Goal: Information Seeking & Learning: Learn about a topic

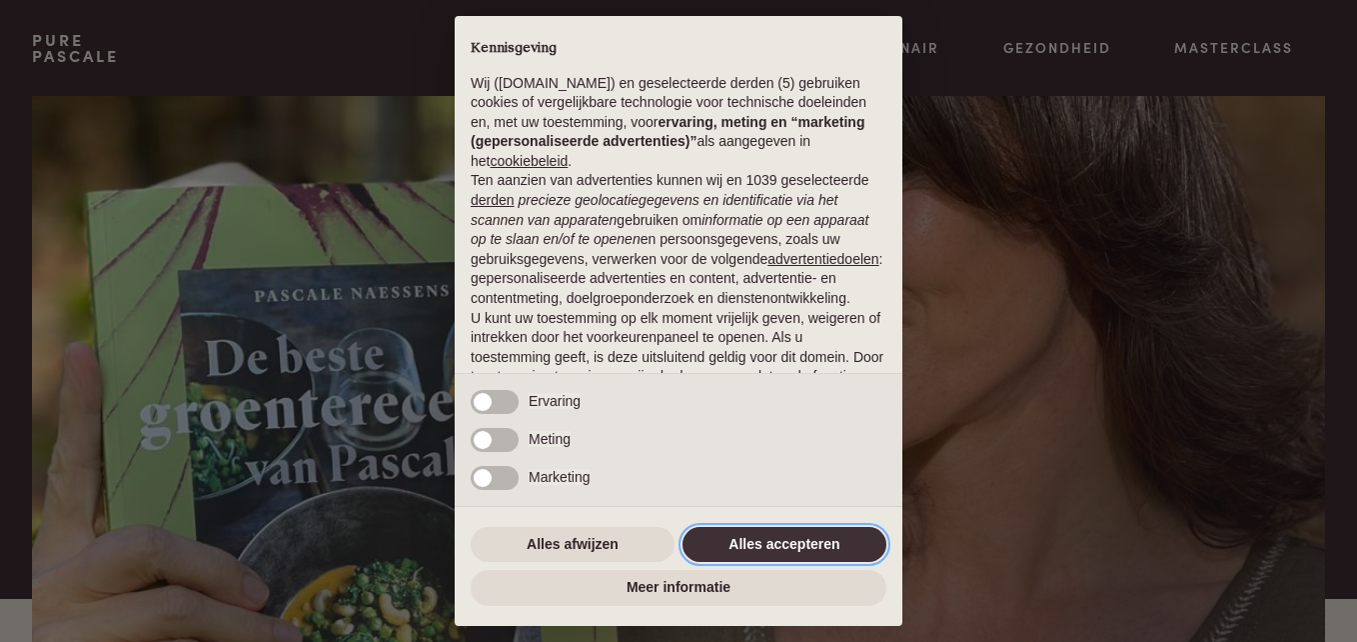
click at [828, 538] on button "Alles accepteren" at bounding box center [785, 545] width 204 height 36
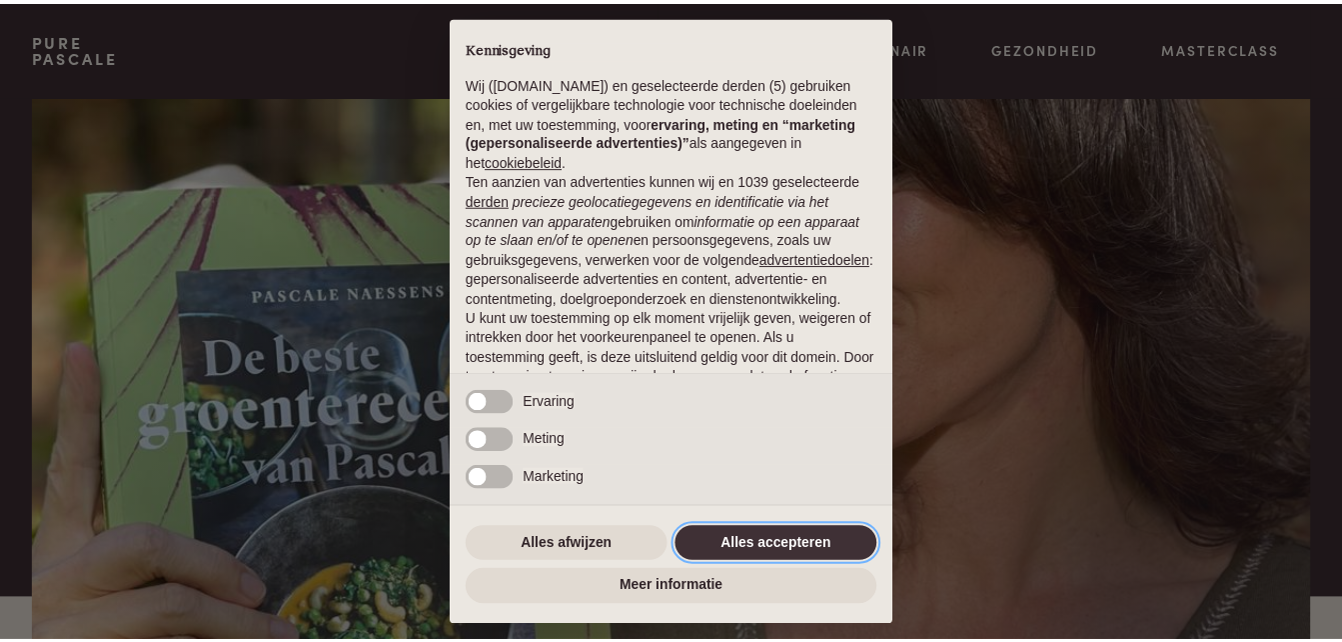
scroll to position [162, 0]
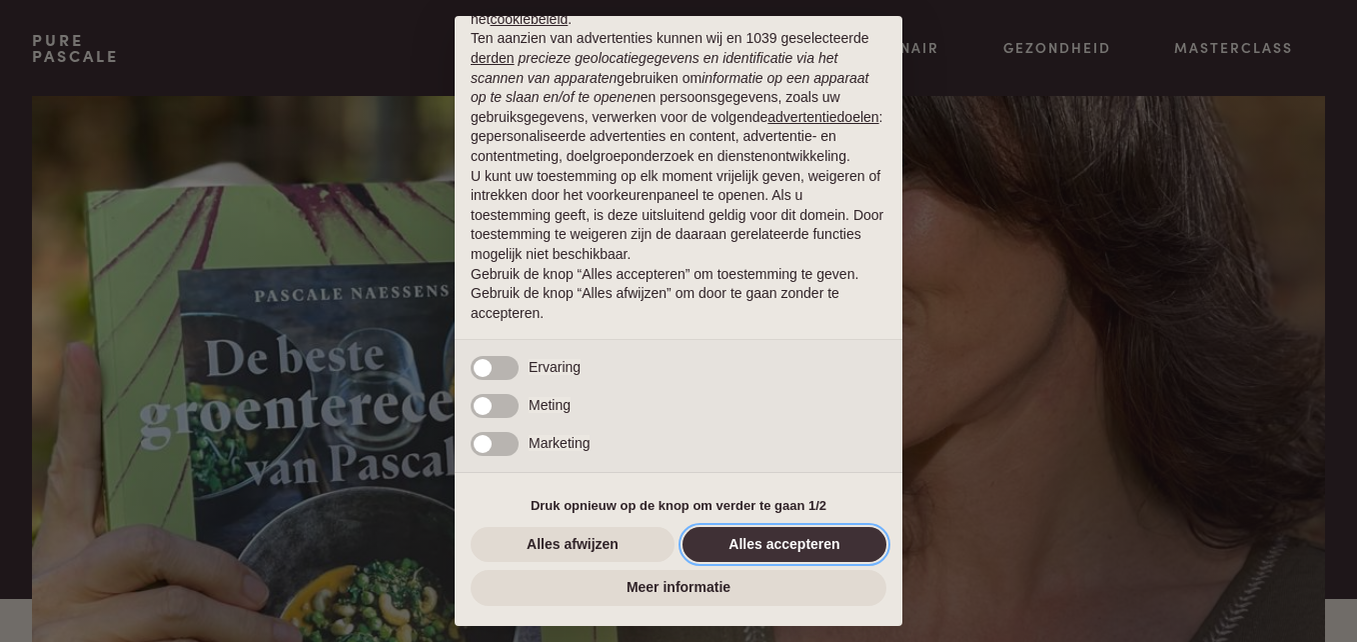
click at [807, 539] on button "Alles accepteren" at bounding box center [785, 545] width 204 height 36
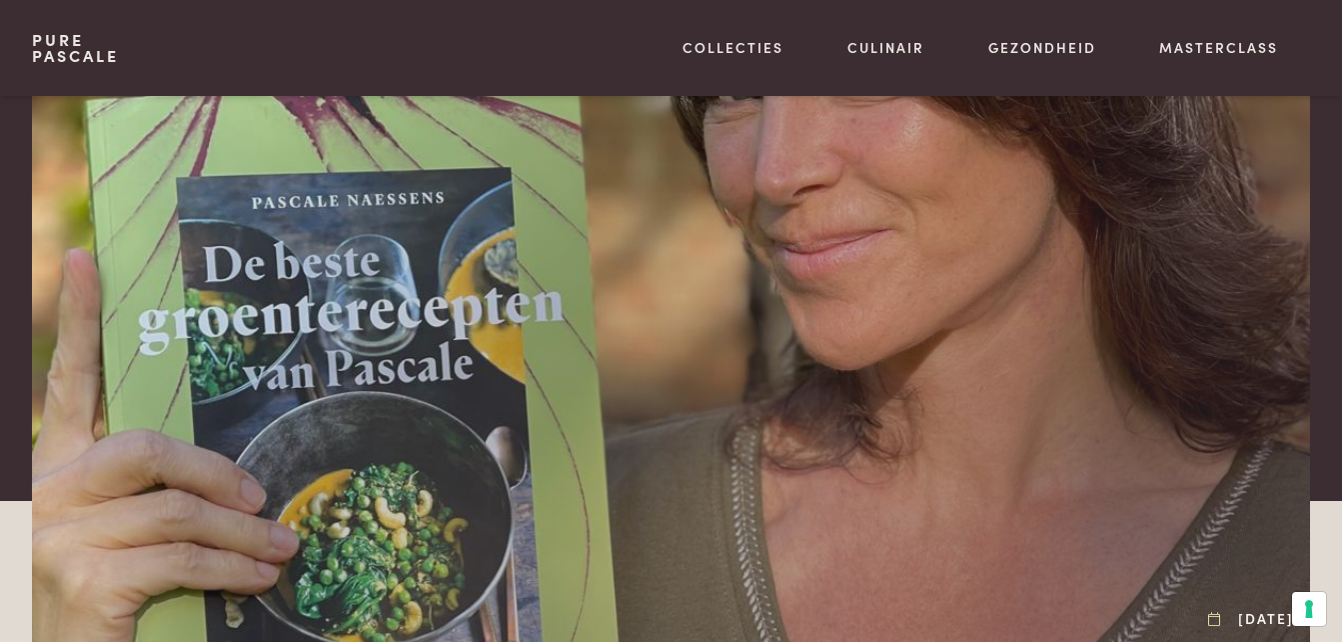
scroll to position [0, 0]
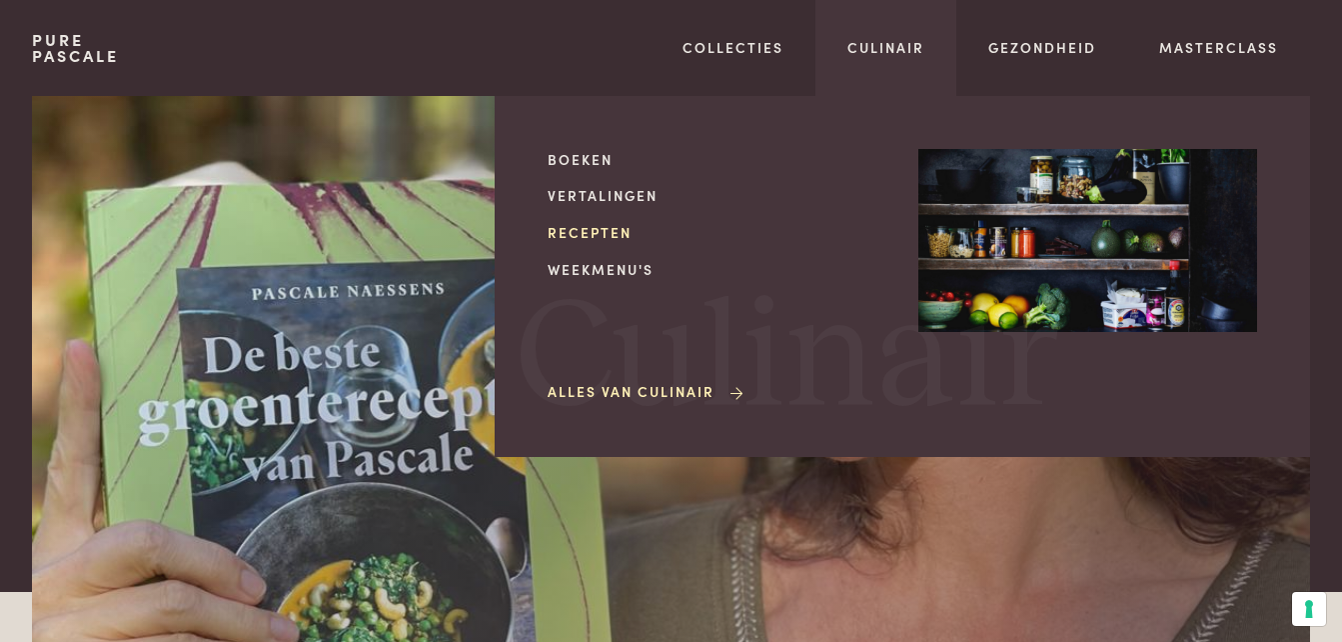
click at [617, 224] on link "Recepten" at bounding box center [717, 232] width 339 height 21
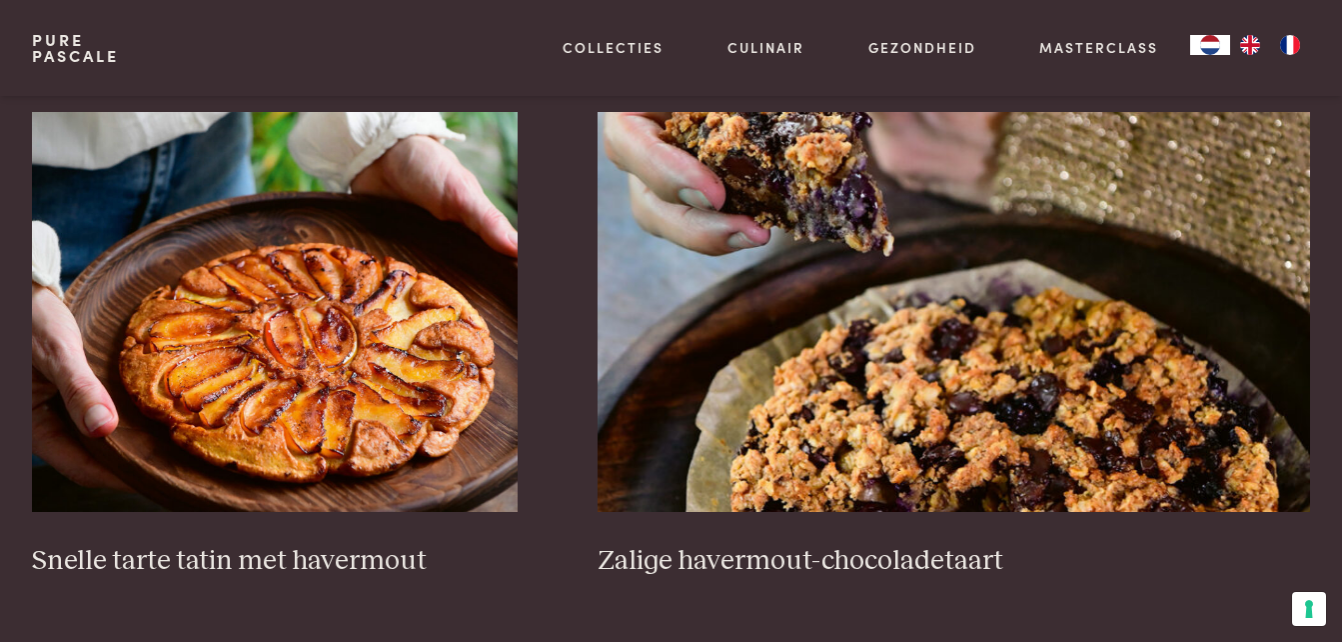
scroll to position [2869, 0]
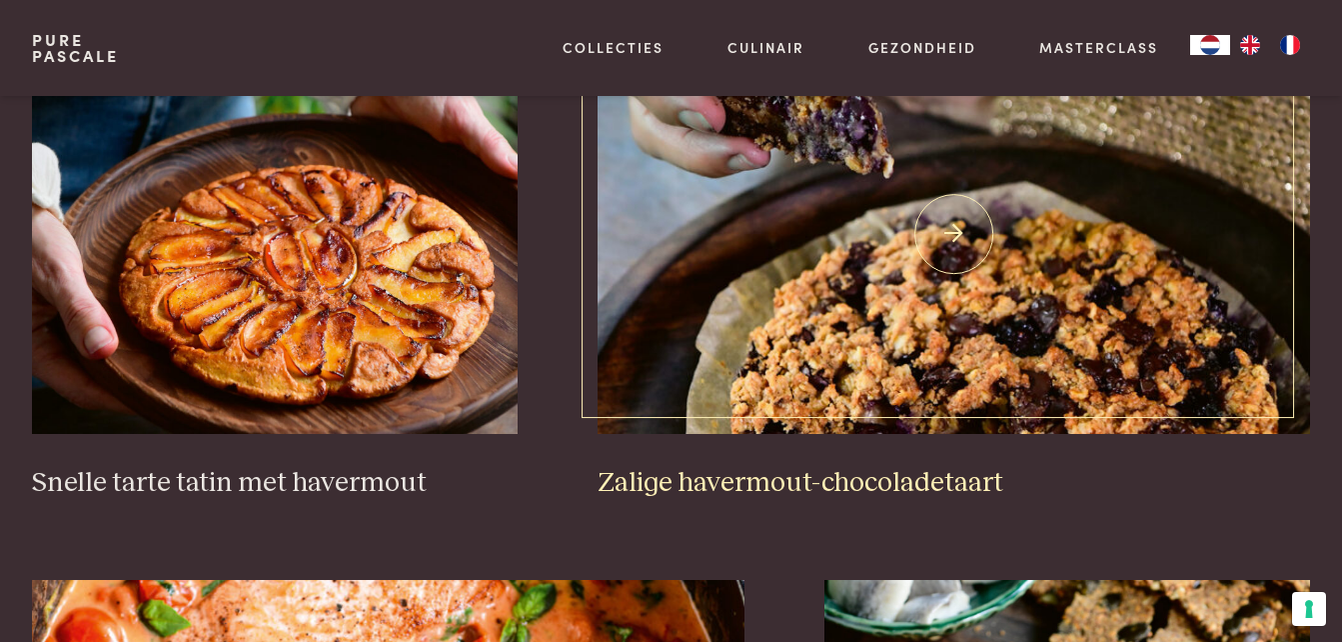
click at [875, 482] on h3 "Zalige havermout-chocoladetaart" at bounding box center [954, 483] width 713 height 35
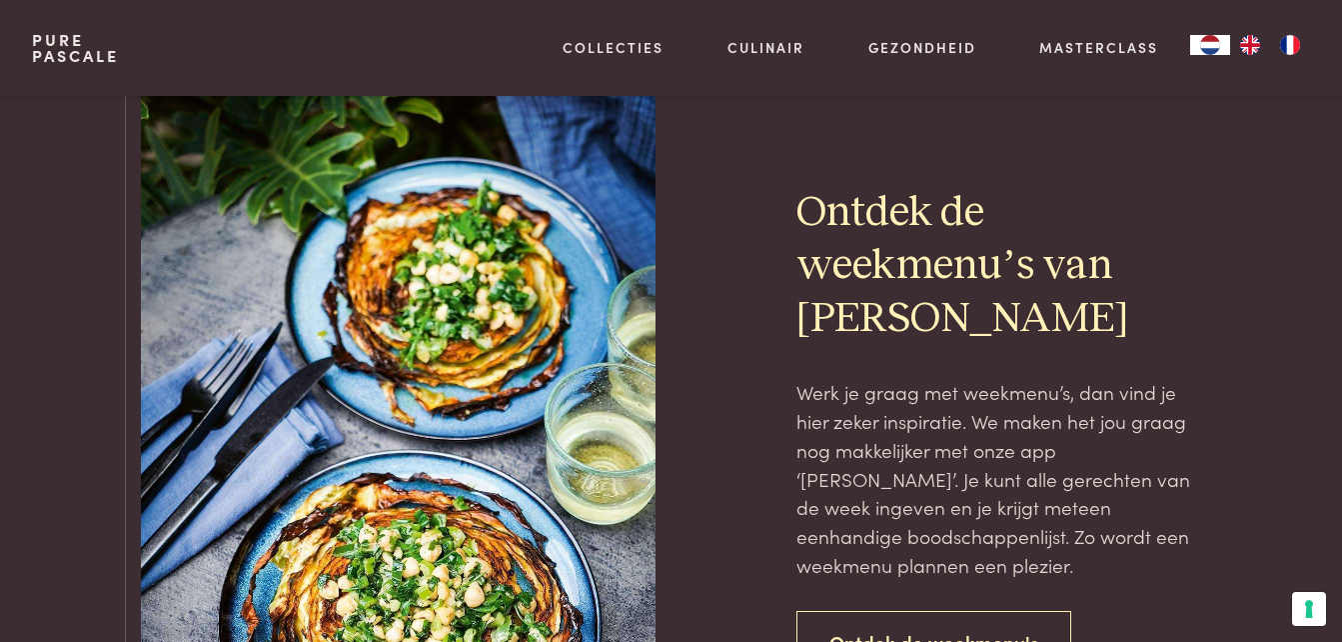
scroll to position [4280, 0]
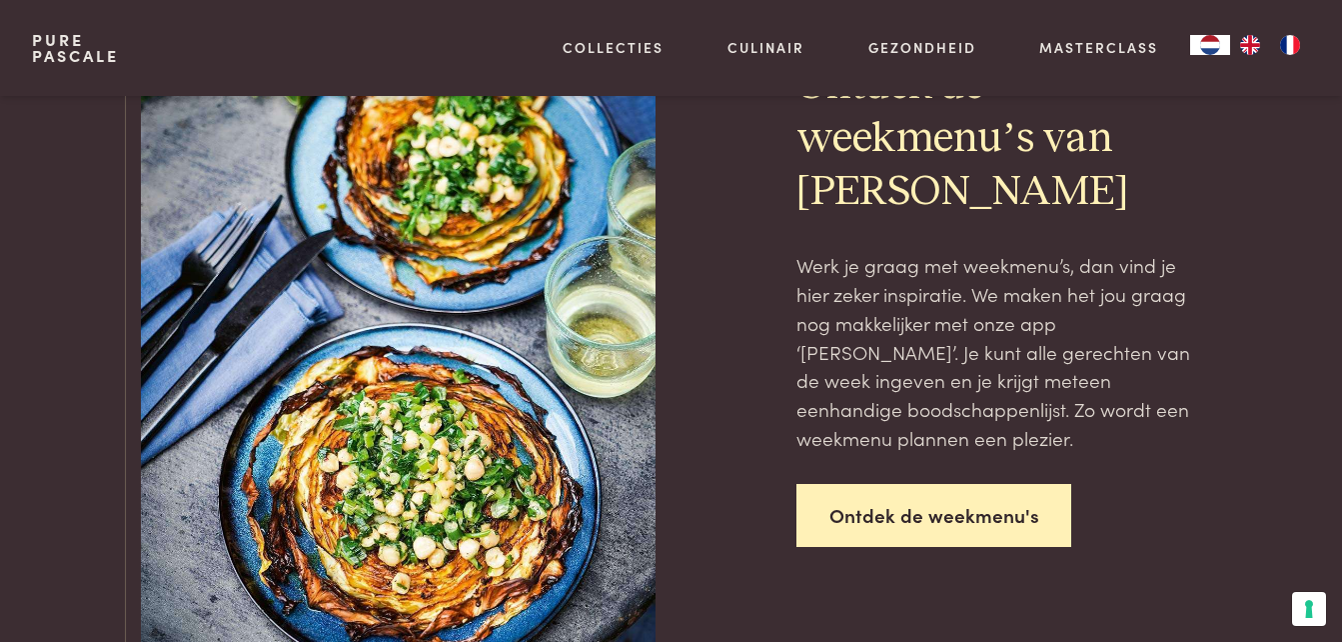
click at [948, 484] on link "Ontdek de weekmenu's" at bounding box center [935, 515] width 276 height 63
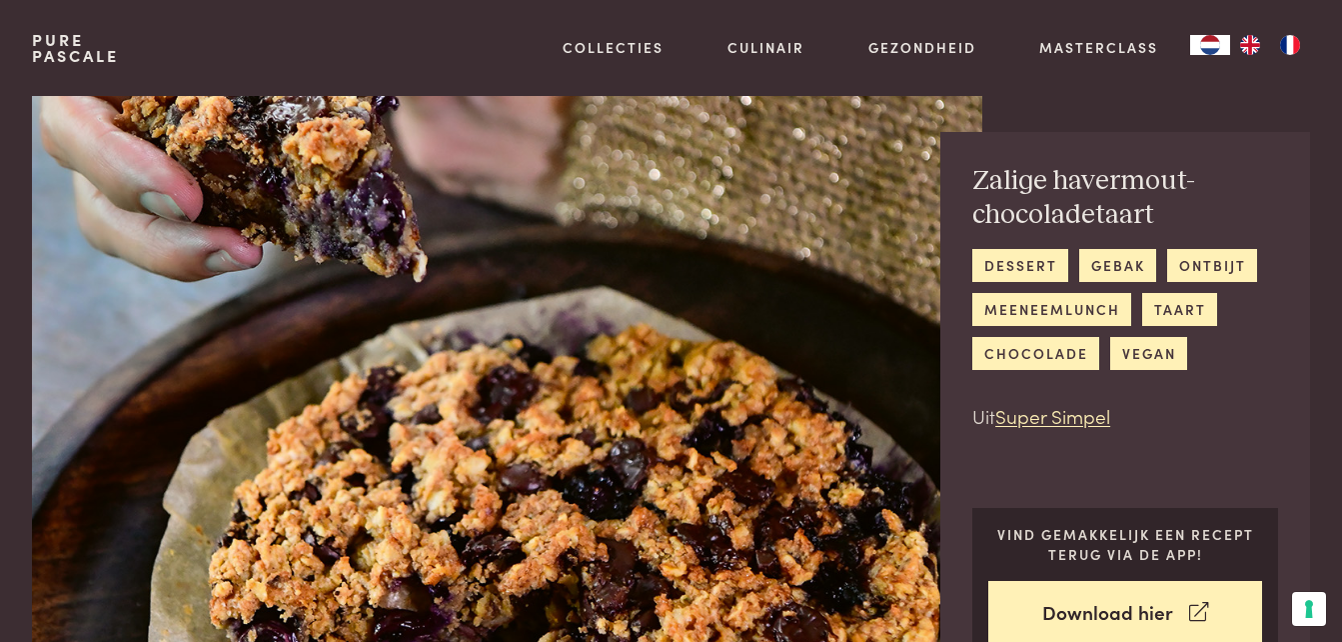
scroll to position [19, 0]
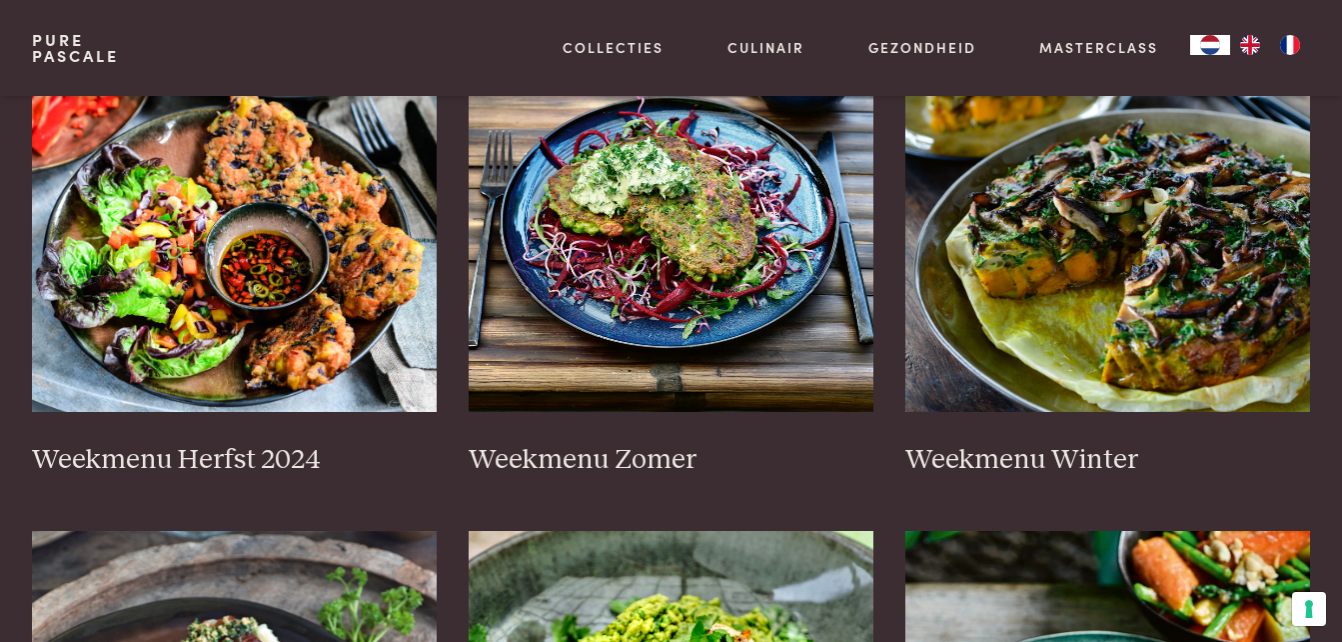
scroll to position [509, 0]
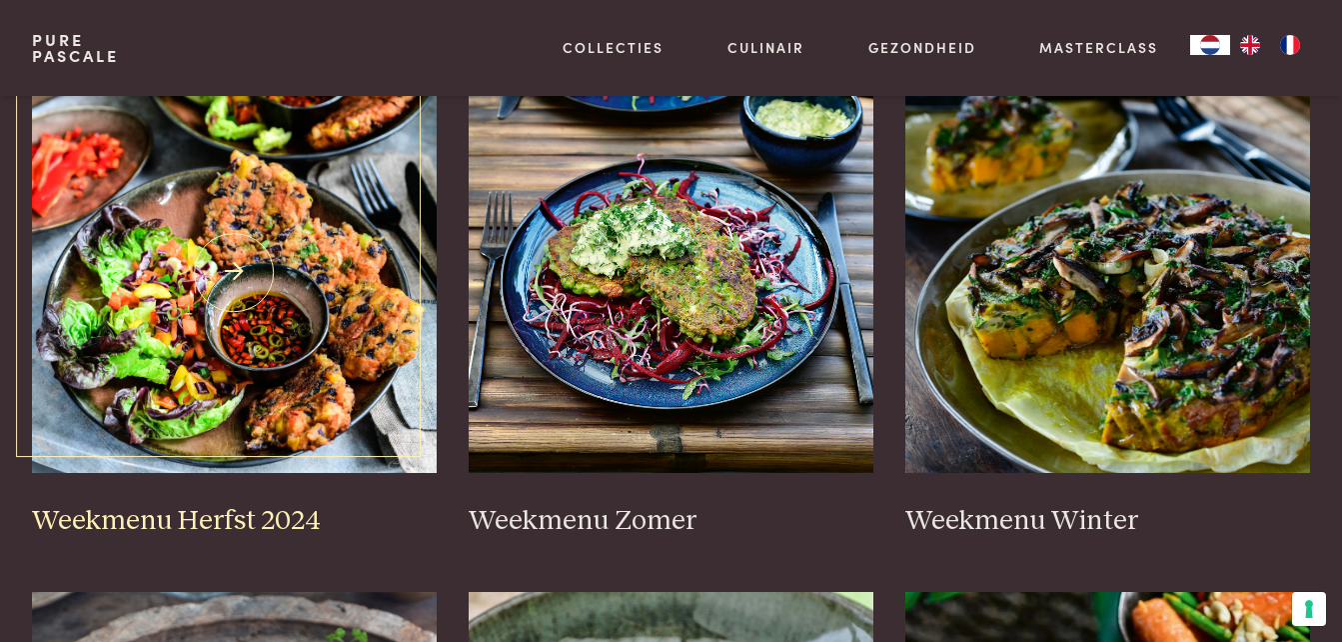
click at [327, 310] on img at bounding box center [234, 273] width 405 height 400
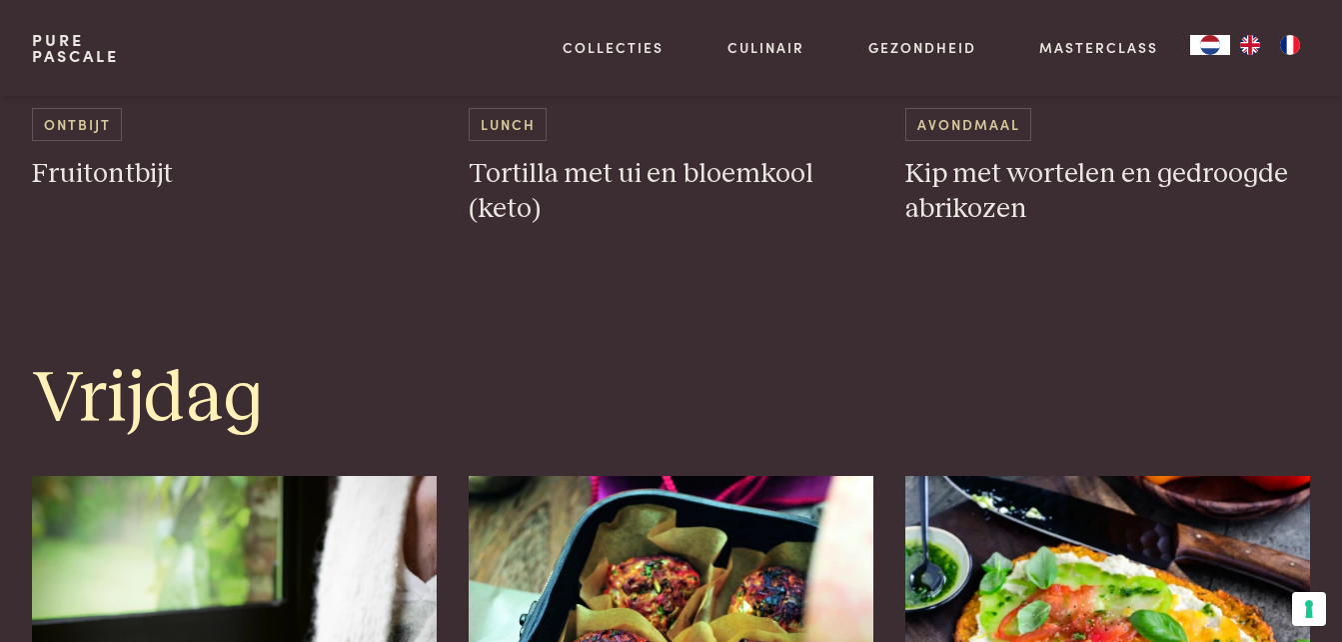
scroll to position [3854, 0]
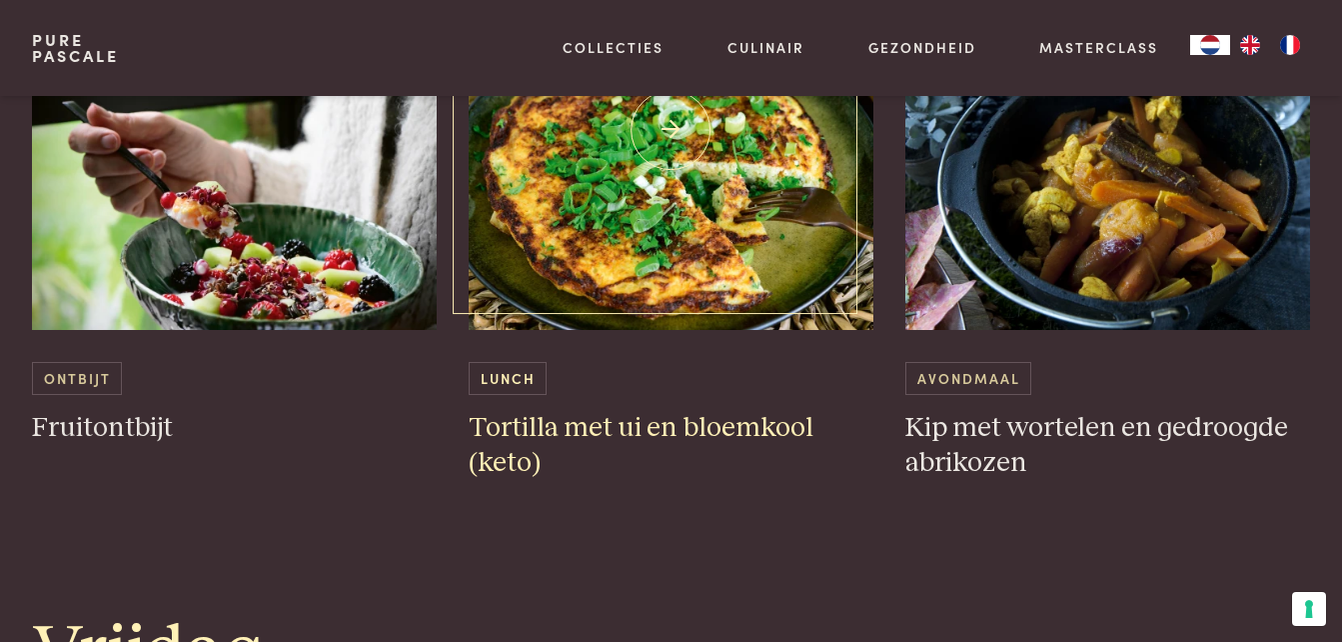
click at [704, 433] on h3 "Tortilla met ui en bloemkool (keto)" at bounding box center [671, 445] width 405 height 69
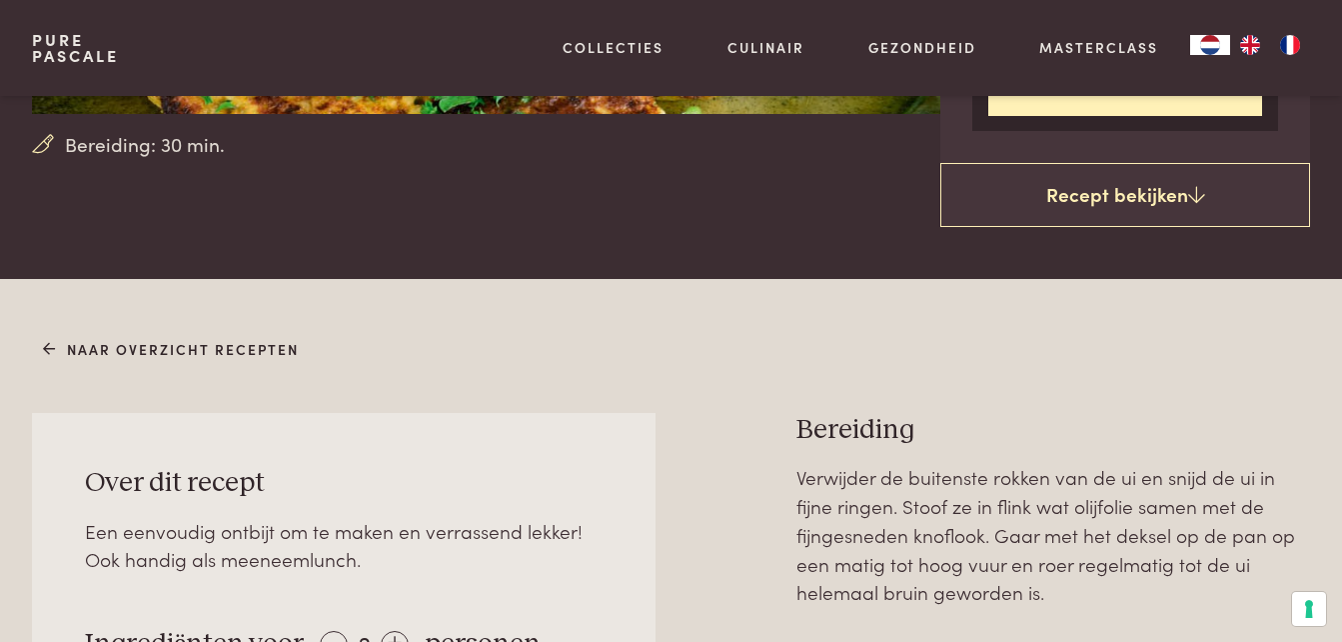
scroll to position [836, 0]
